Goal: Task Accomplishment & Management: Manage account settings

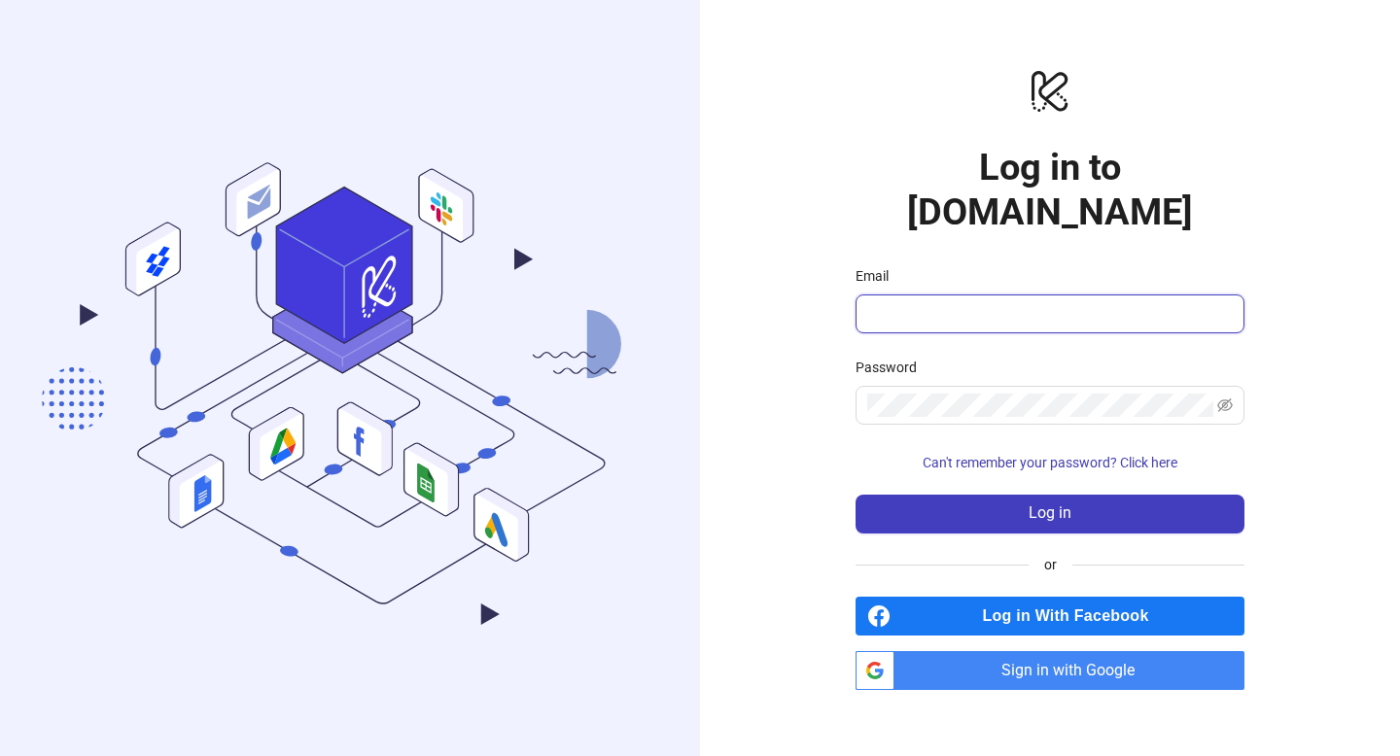
click at [910, 302] on input "Email" at bounding box center [1048, 313] width 362 height 23
type input "**********"
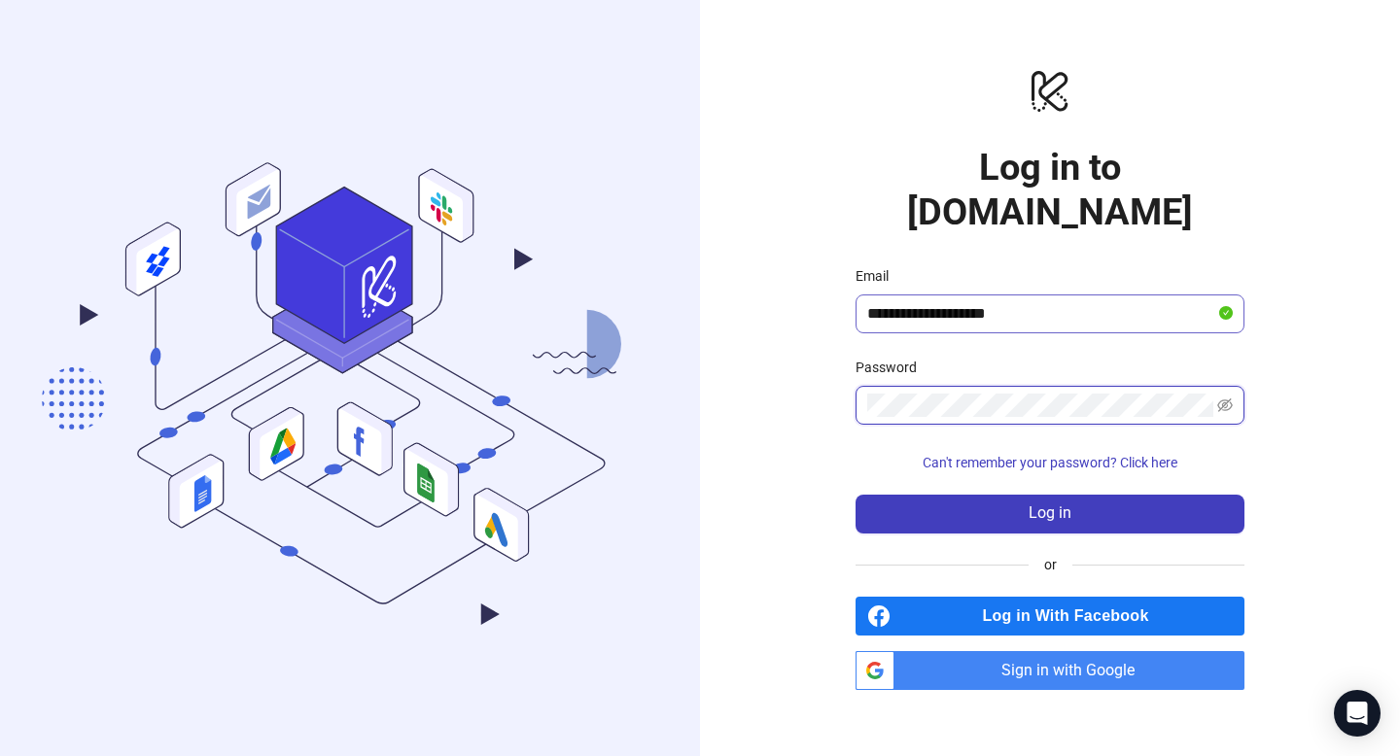
click at [856, 495] on button "Log in" at bounding box center [1050, 514] width 389 height 39
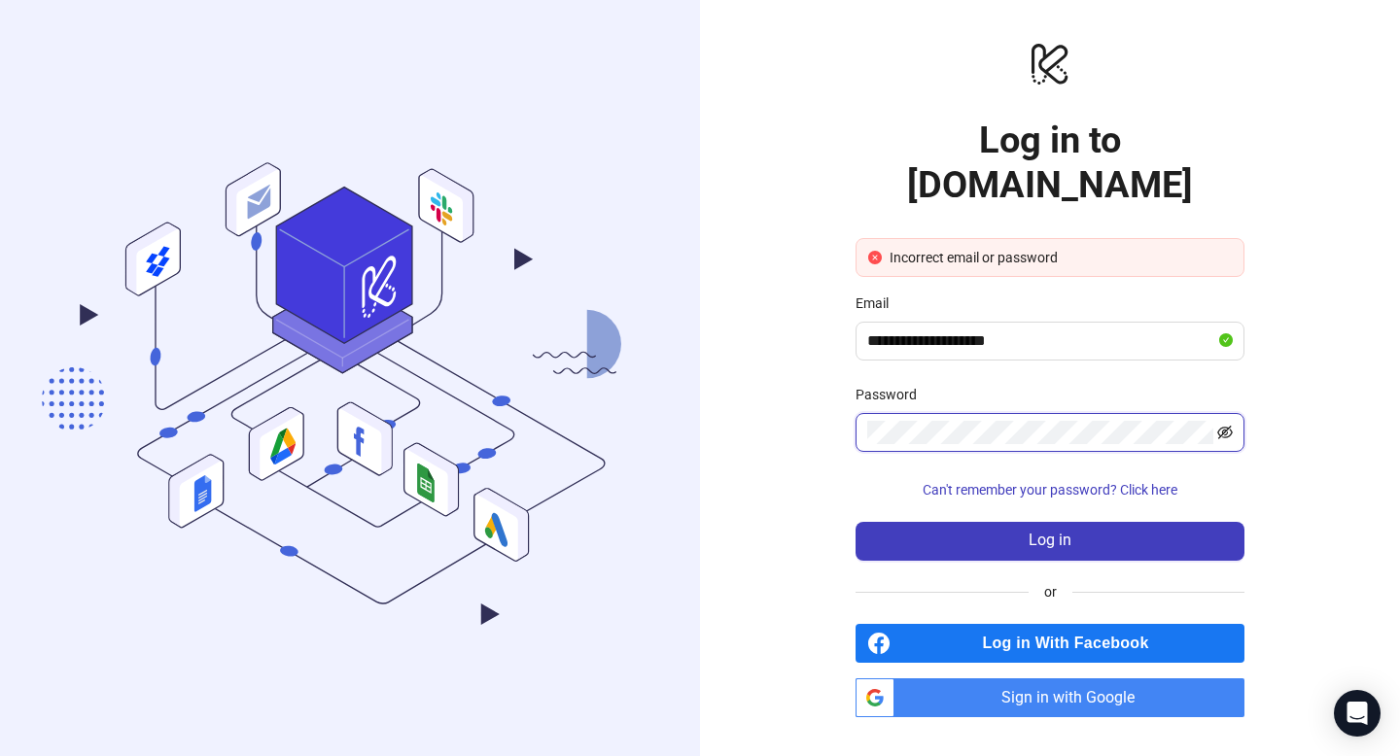
click at [1225, 425] on icon "eye-invisible" at bounding box center [1225, 433] width 16 height 16
click at [856, 522] on button "Log in" at bounding box center [1050, 541] width 389 height 39
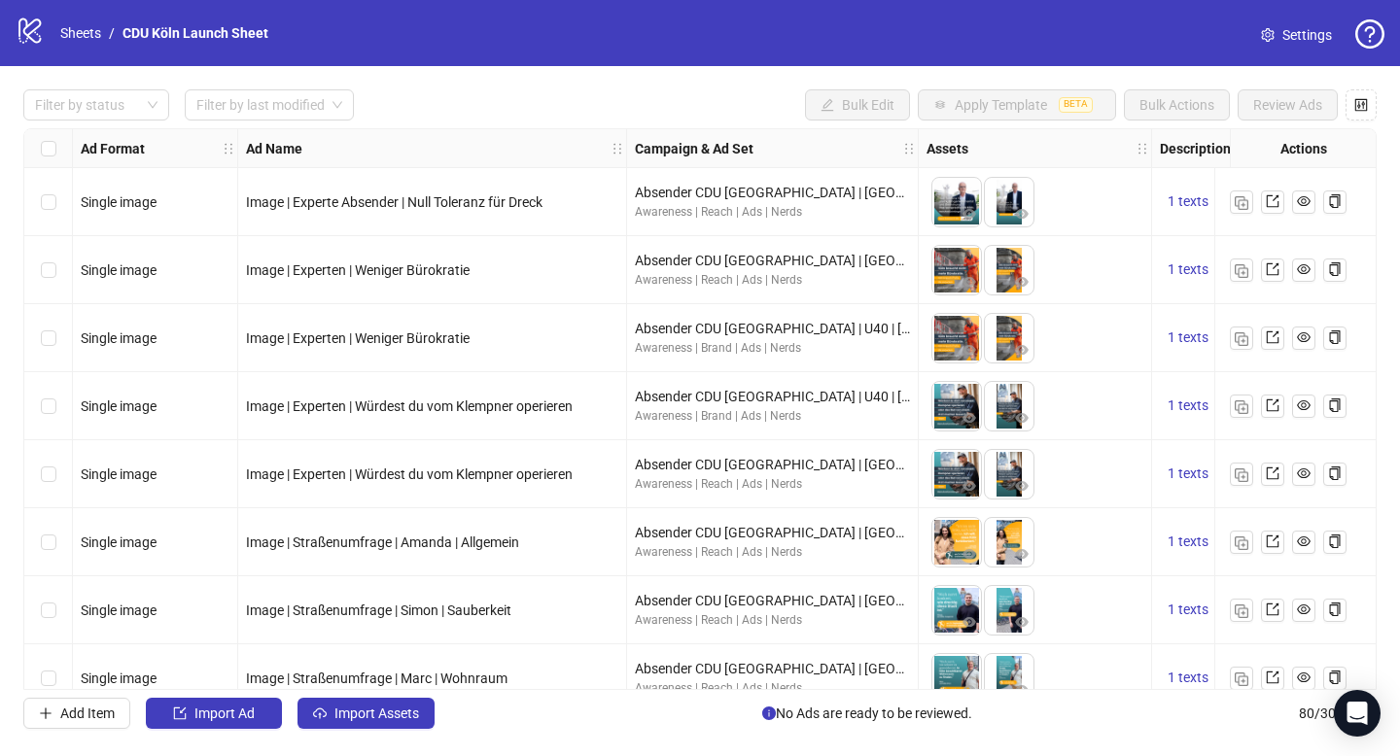
click at [72, 19] on div "logo/logo-mobile Sheets / CDU Köln Launch Sheet" at bounding box center [146, 33] width 261 height 35
click at [73, 25] on link "Sheets" at bounding box center [80, 32] width 49 height 21
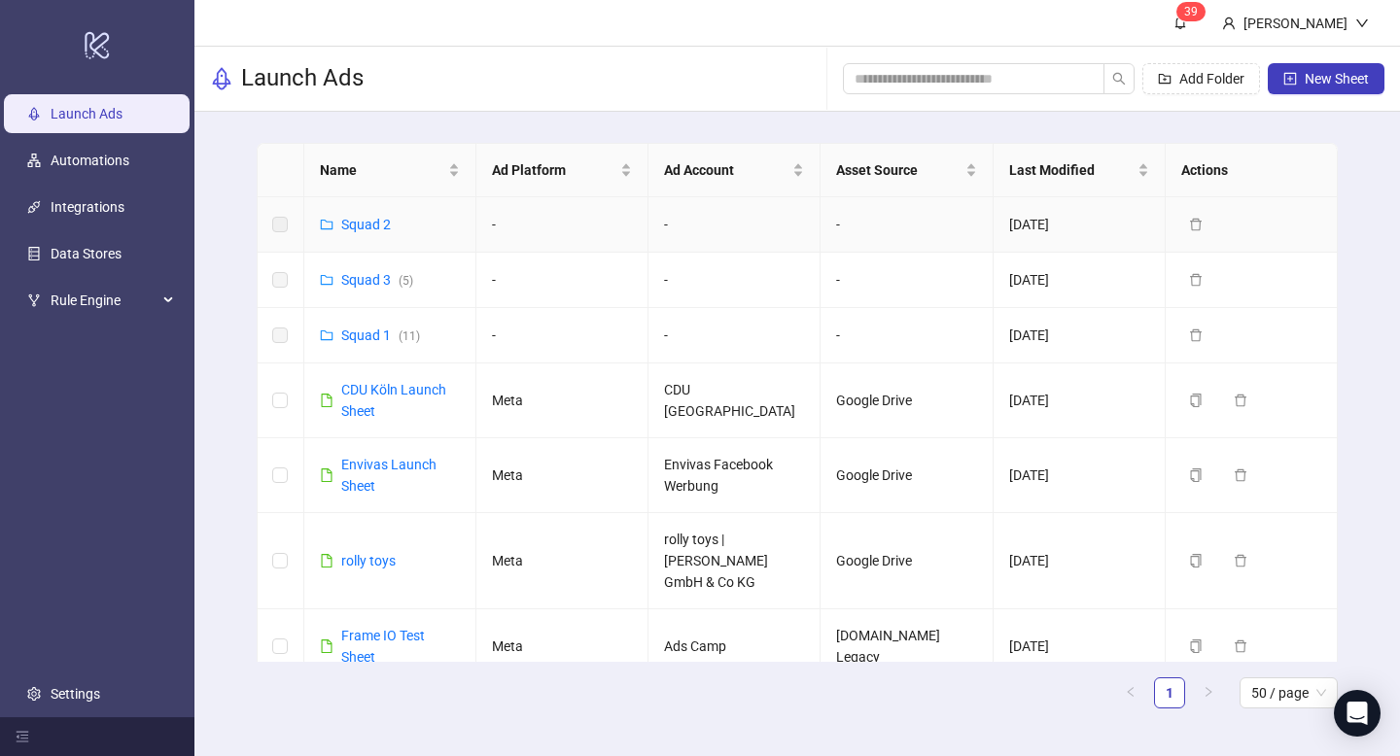
click at [373, 224] on link "Squad 2" at bounding box center [366, 225] width 50 height 16
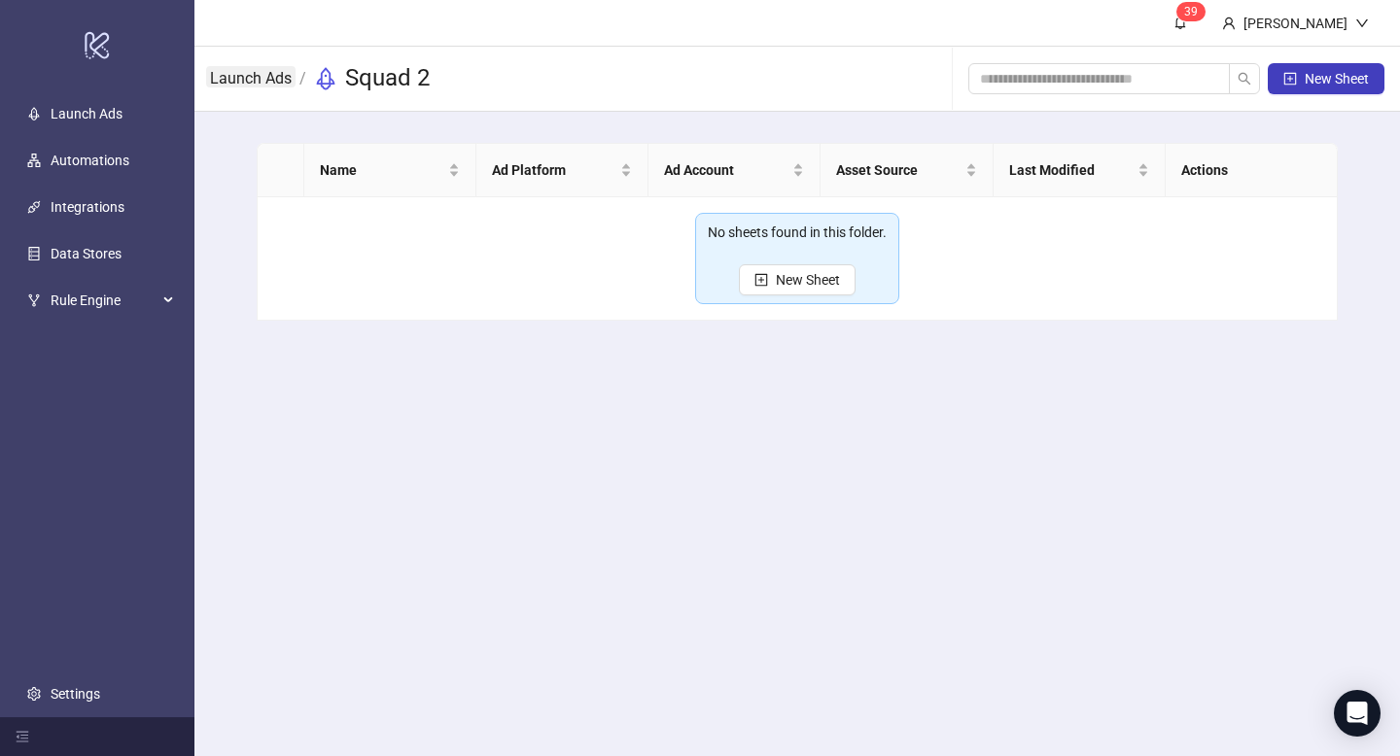
click at [263, 86] on link "Launch Ads" at bounding box center [250, 76] width 89 height 21
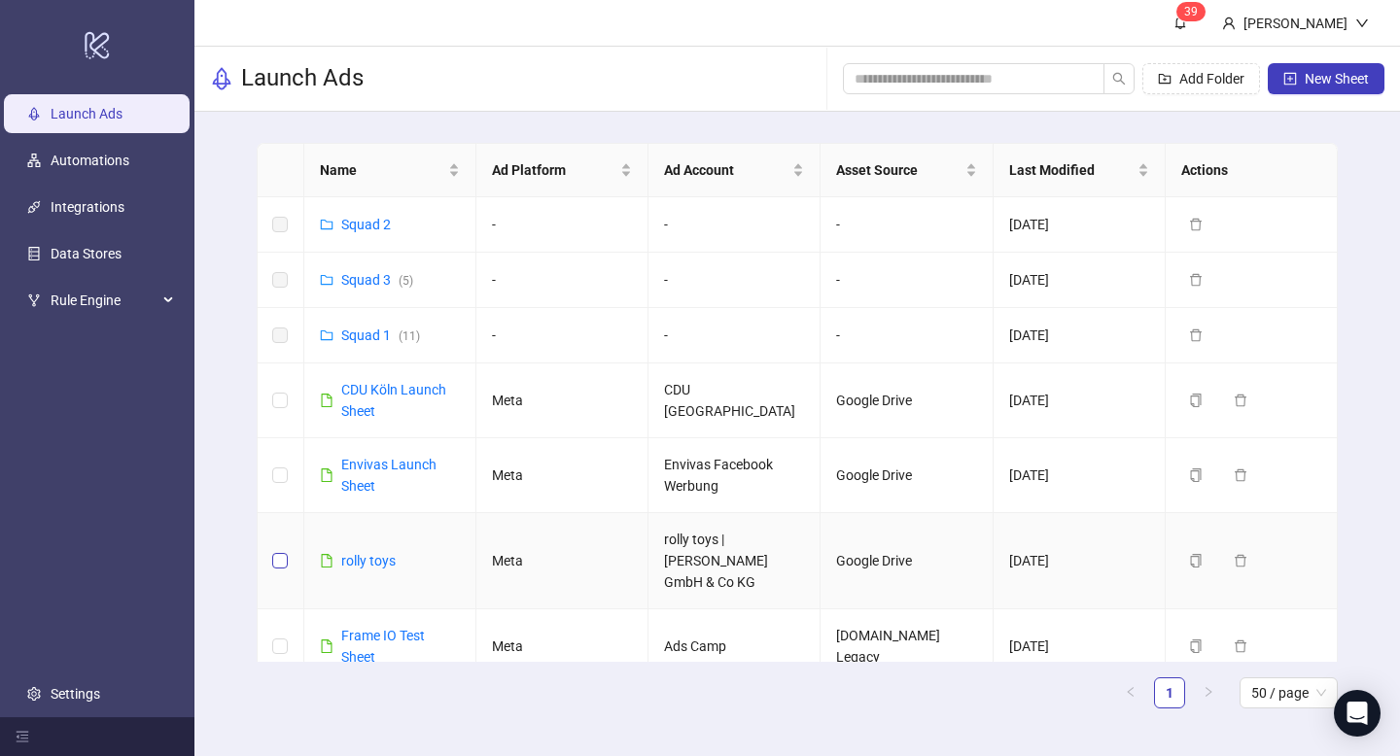
click at [284, 550] on label at bounding box center [280, 560] width 16 height 21
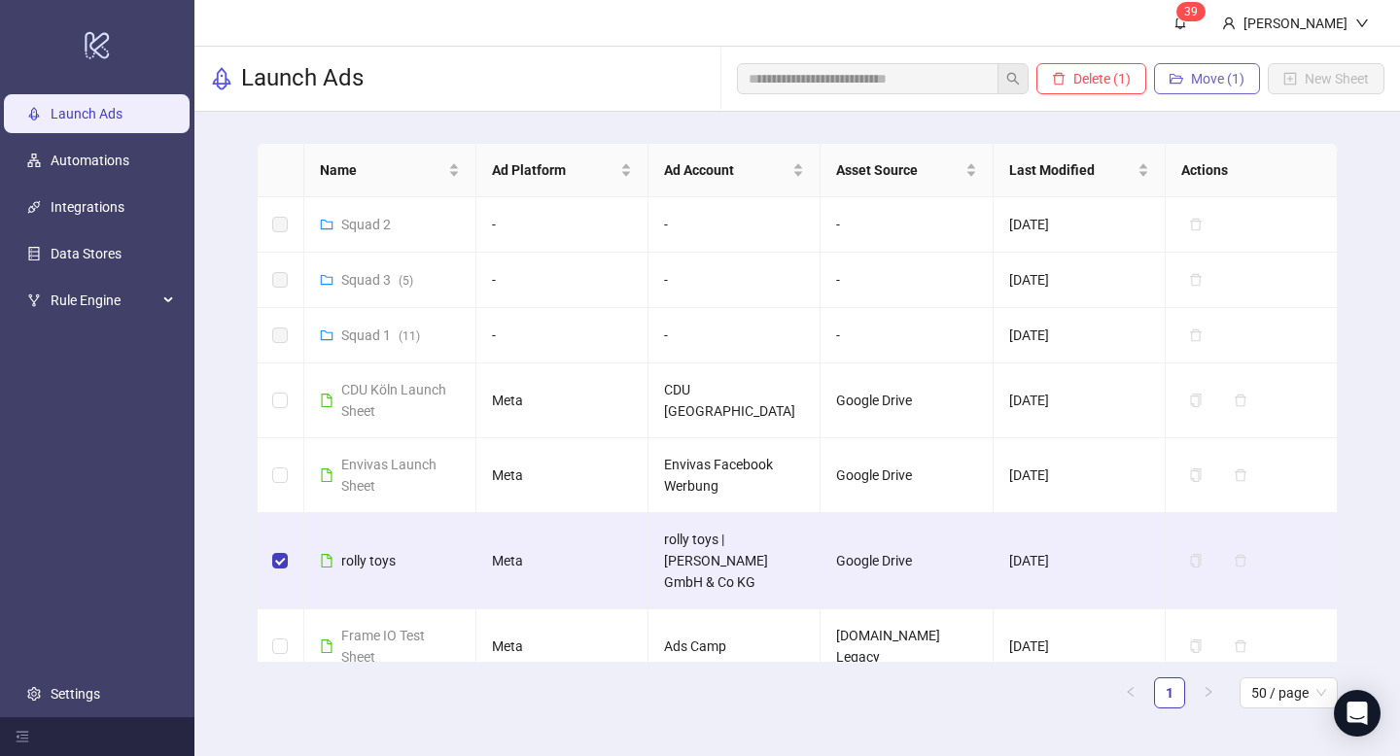
click at [1210, 64] on button "Move (1)" at bounding box center [1207, 78] width 106 height 31
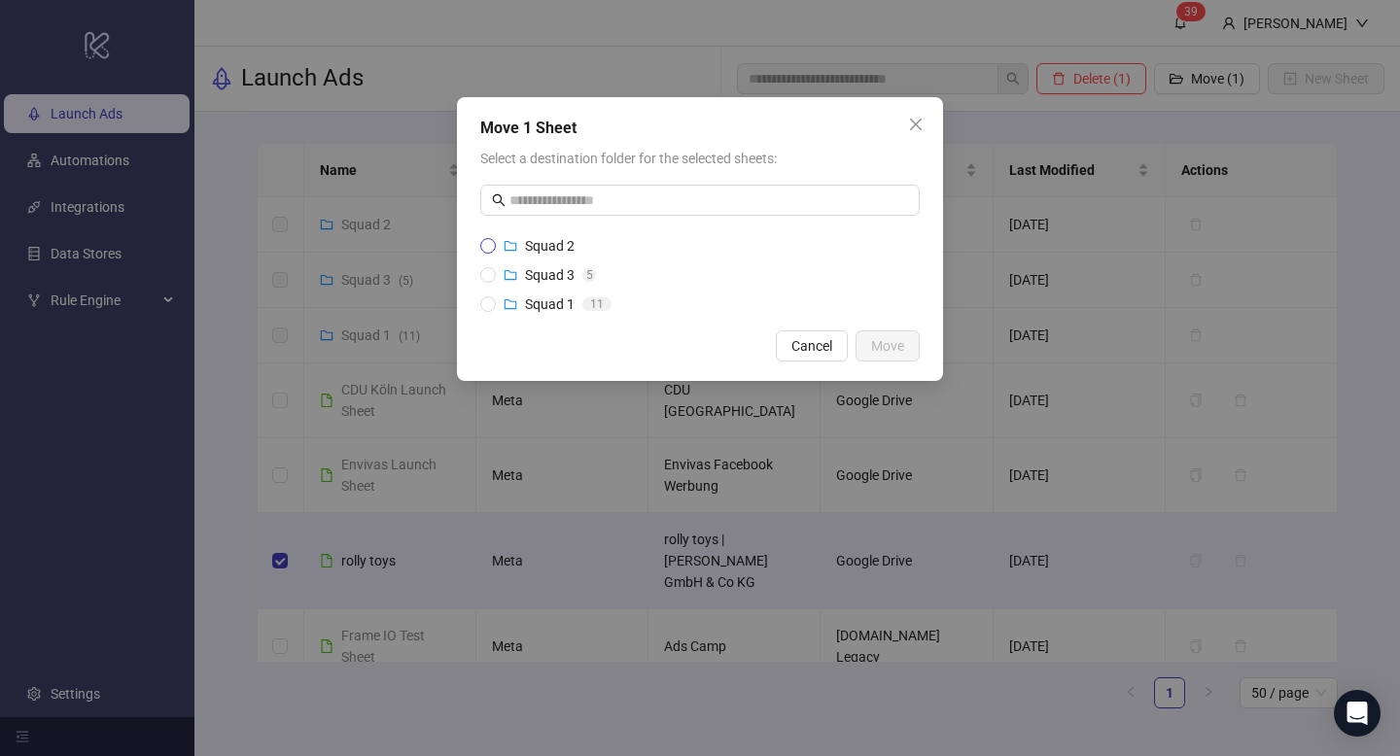
click at [569, 240] on span "Squad 2" at bounding box center [550, 246] width 50 height 16
click at [894, 344] on span "Move" at bounding box center [887, 346] width 33 height 16
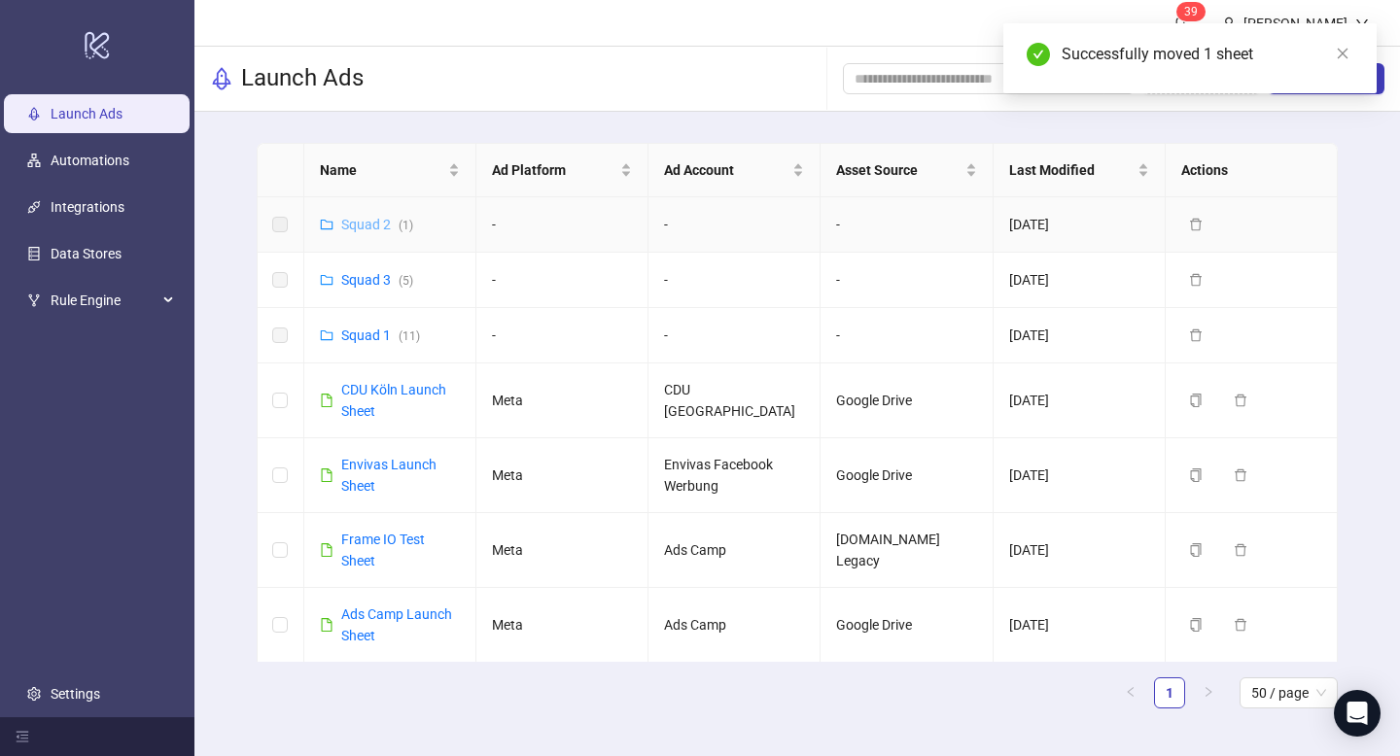
click at [356, 220] on link "Squad 2 ( 1 )" at bounding box center [377, 225] width 72 height 16
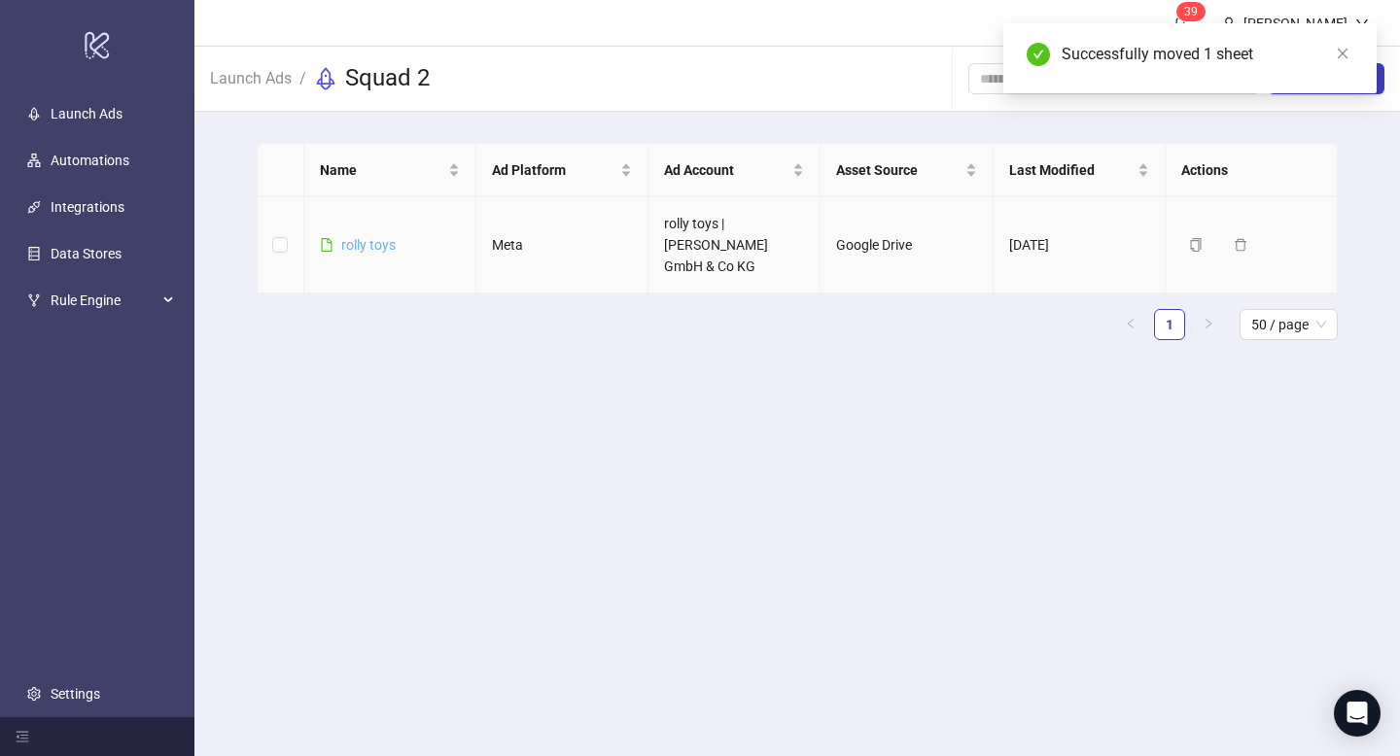
click at [358, 243] on link "rolly toys" at bounding box center [368, 245] width 54 height 16
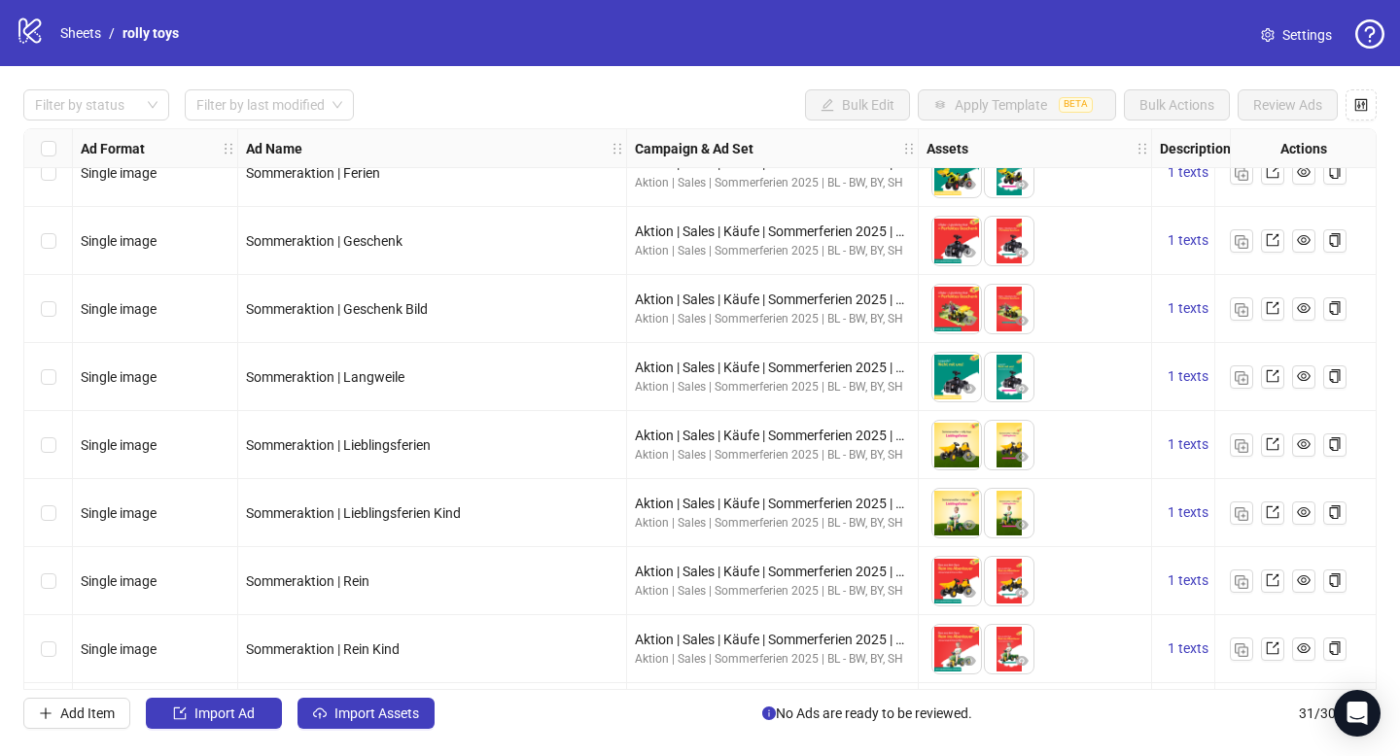
scroll to position [160, 0]
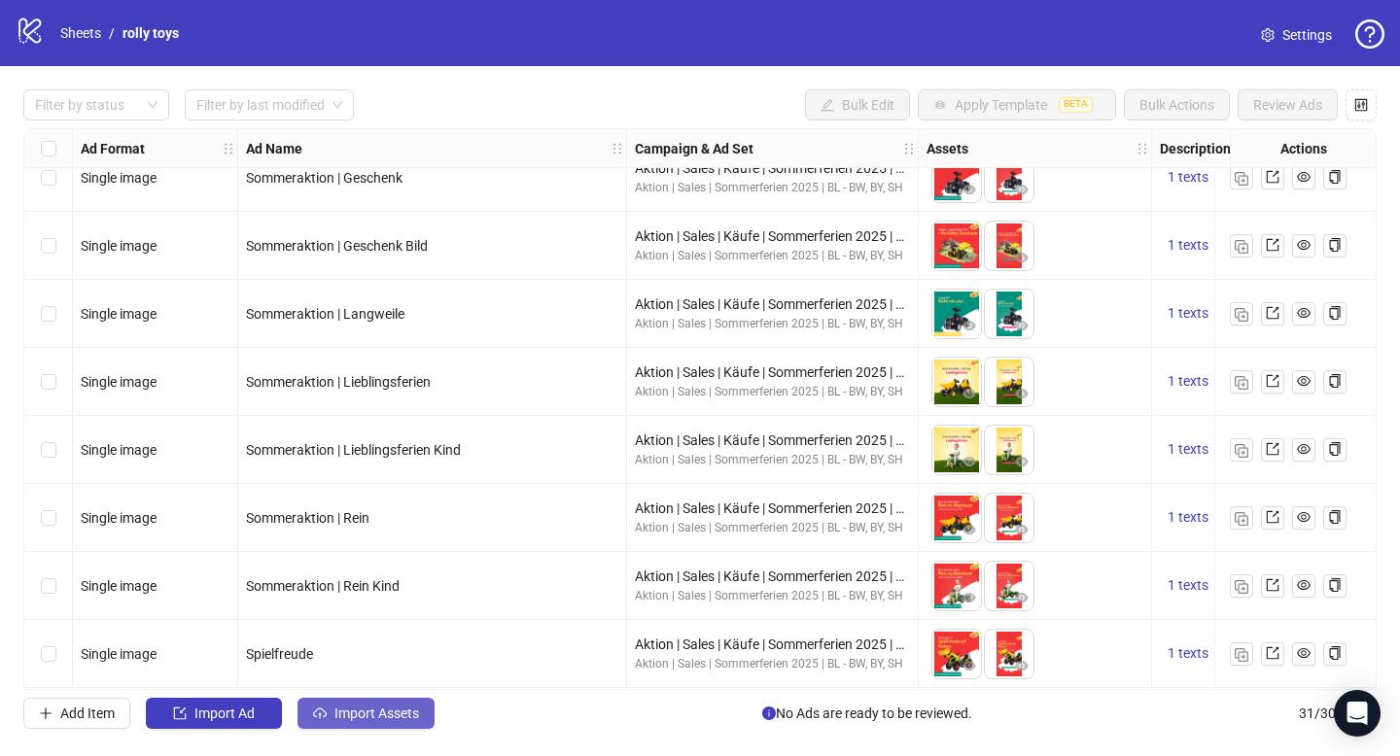
click at [355, 713] on span "Import Assets" at bounding box center [376, 714] width 85 height 16
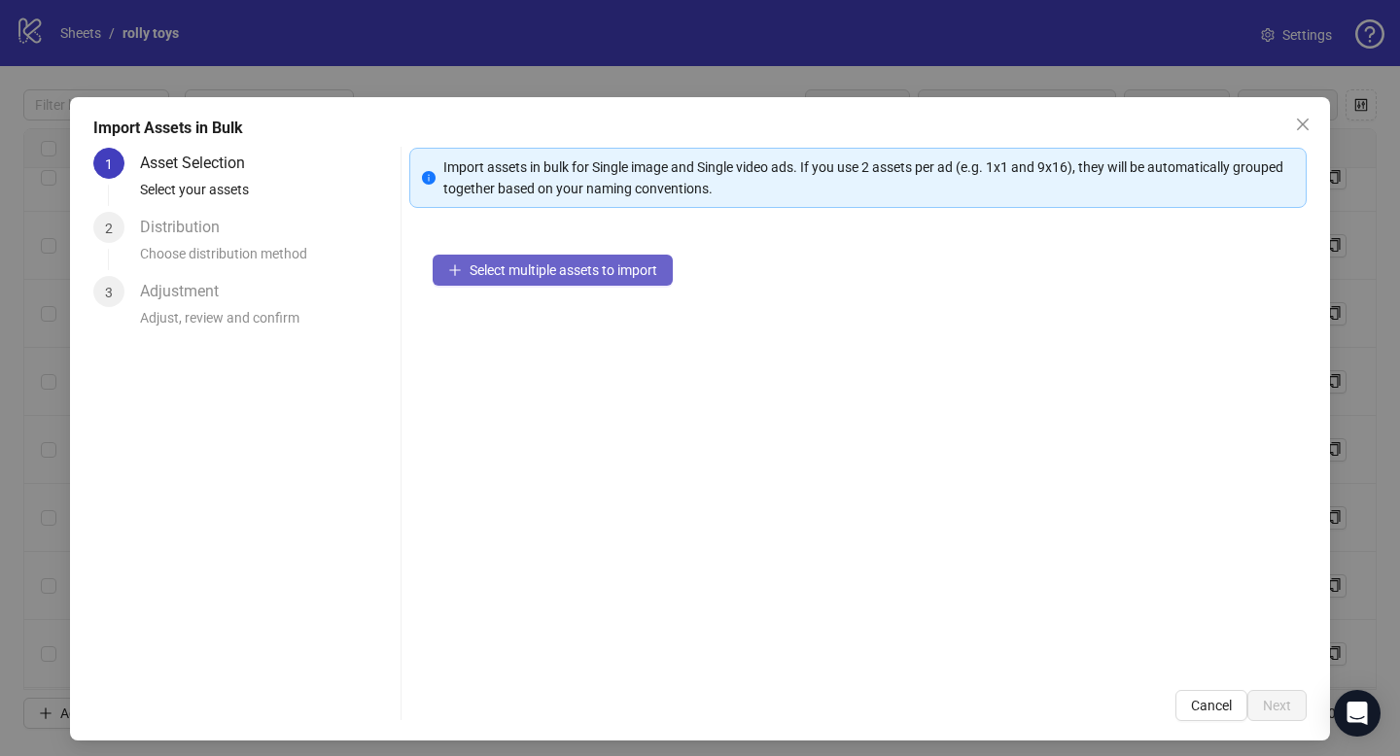
click at [487, 279] on button "Select multiple assets to import" at bounding box center [553, 270] width 240 height 31
click at [1297, 123] on icon "close" at bounding box center [1303, 125] width 16 height 16
